Goal: Download file/media

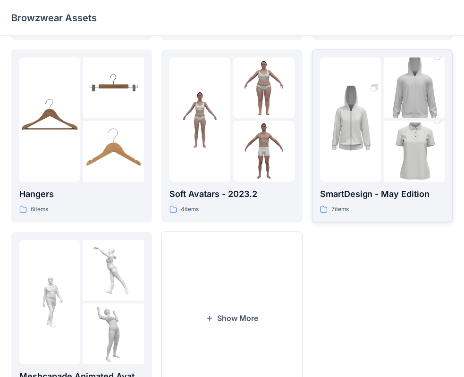
scroll to position [234, 0]
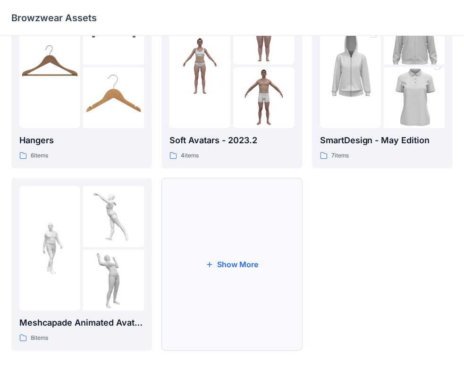
click at [226, 263] on button "Show More" at bounding box center [231, 264] width 141 height 173
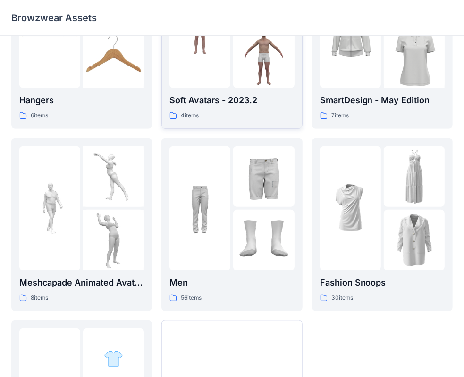
scroll to position [283, 0]
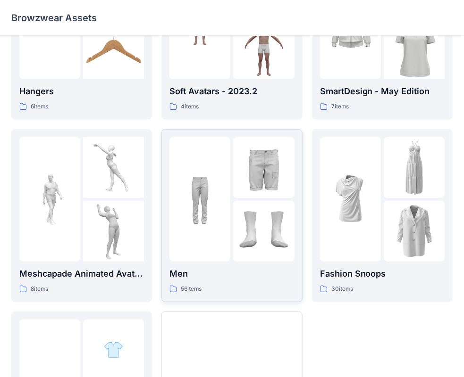
click at [200, 225] on img at bounding box center [199, 199] width 61 height 61
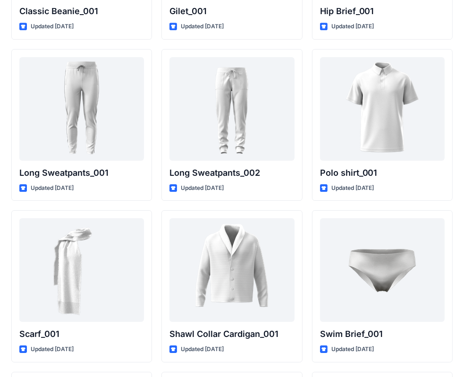
scroll to position [1927, 0]
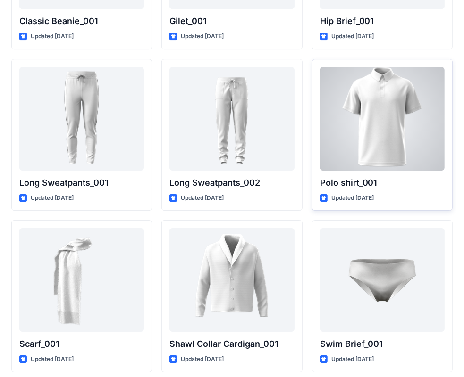
click at [399, 153] on div at bounding box center [382, 119] width 125 height 104
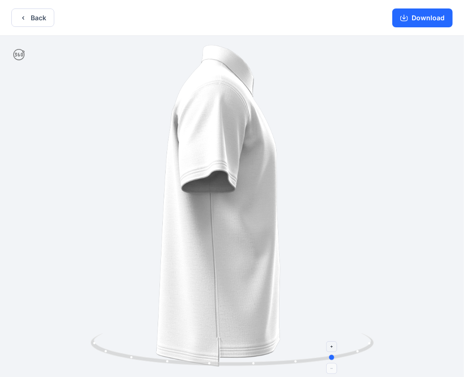
drag, startPoint x: 202, startPoint y: 358, endPoint x: 253, endPoint y: 353, distance: 51.1
click at [296, 358] on icon at bounding box center [233, 350] width 285 height 35
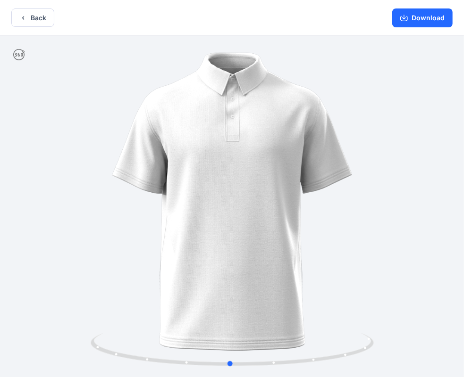
drag, startPoint x: 195, startPoint y: 341, endPoint x: 85, endPoint y: 345, distance: 110.0
click at [97, 347] on icon at bounding box center [233, 350] width 285 height 35
drag, startPoint x: 55, startPoint y: 340, endPoint x: 88, endPoint y: 345, distance: 33.4
click at [88, 345] on div at bounding box center [232, 207] width 464 height 343
click at [422, 16] on button "Download" at bounding box center [422, 17] width 60 height 19
